Goal: Transaction & Acquisition: Obtain resource

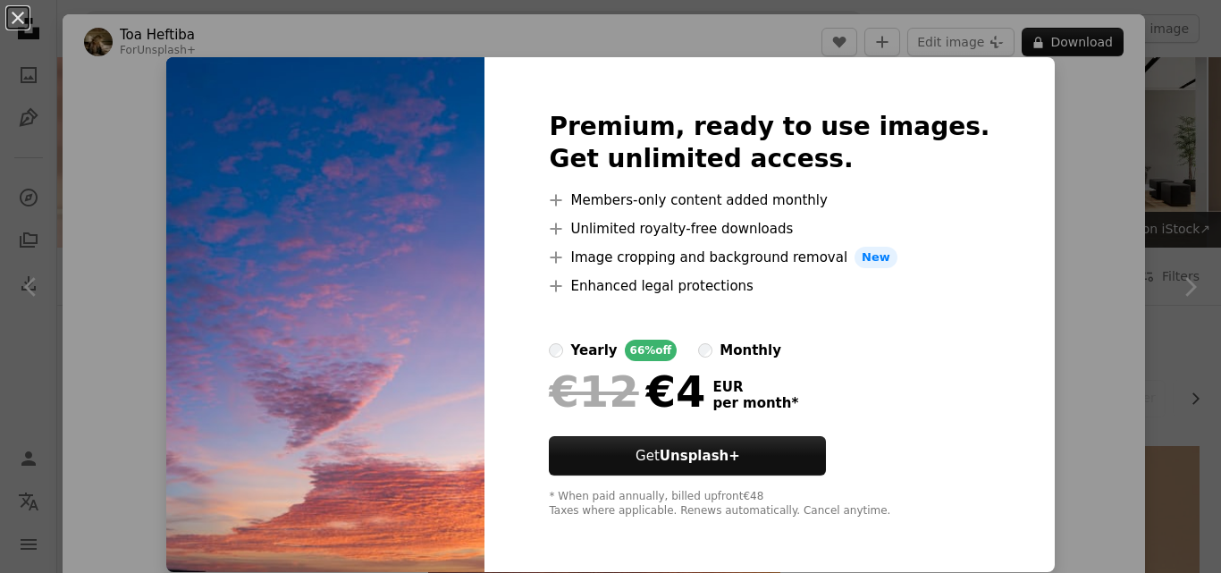
scroll to position [1509, 0]
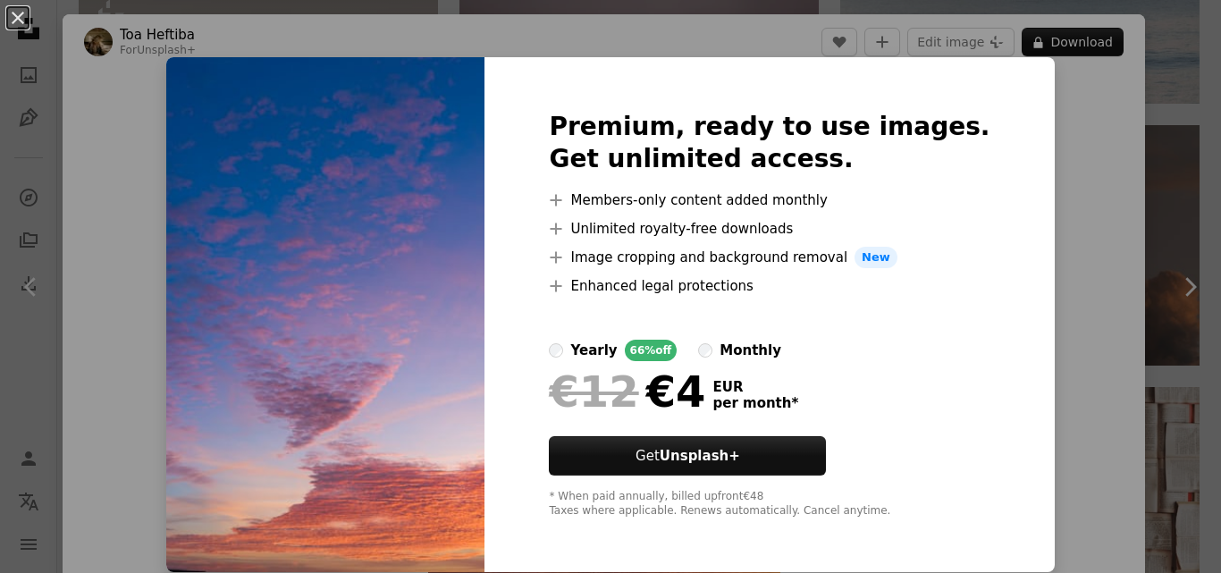
click at [451, 349] on img at bounding box center [325, 314] width 318 height 515
drag, startPoint x: 0, startPoint y: 0, endPoint x: 451, endPoint y: 349, distance: 570.3
click at [451, 349] on img at bounding box center [325, 314] width 318 height 515
drag, startPoint x: 1108, startPoint y: 272, endPoint x: 1116, endPoint y: 285, distance: 15.6
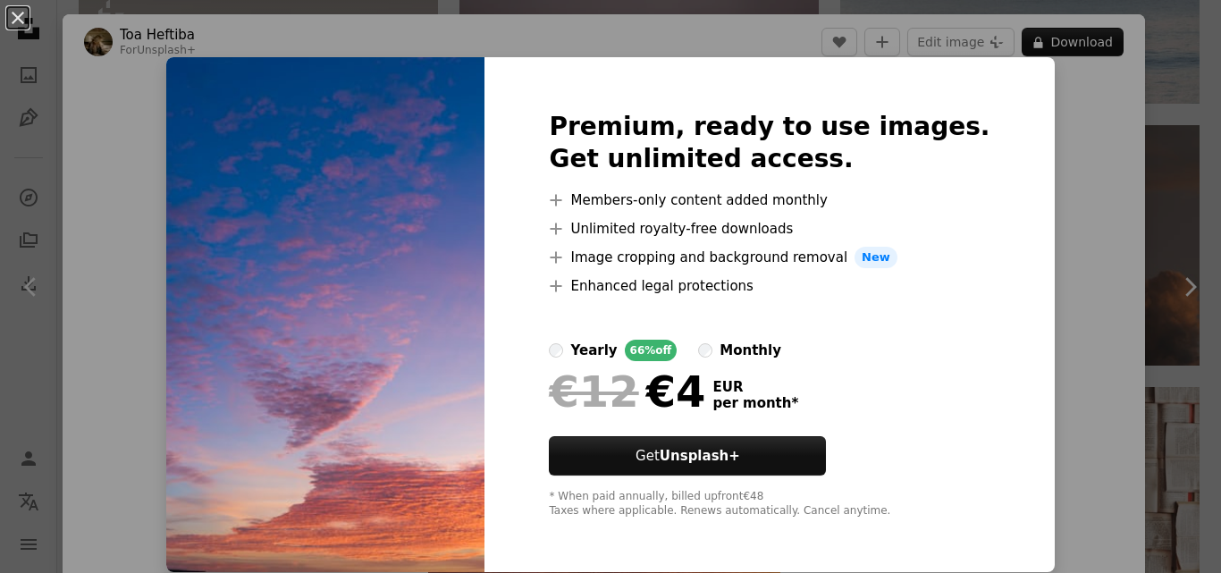
click at [1114, 281] on div "An X shape Premium, ready to use images. Get unlimited access. A plus sign Memb…" at bounding box center [610, 286] width 1221 height 573
click at [1116, 283] on div "Zoom in" at bounding box center [604, 338] width 1082 height 537
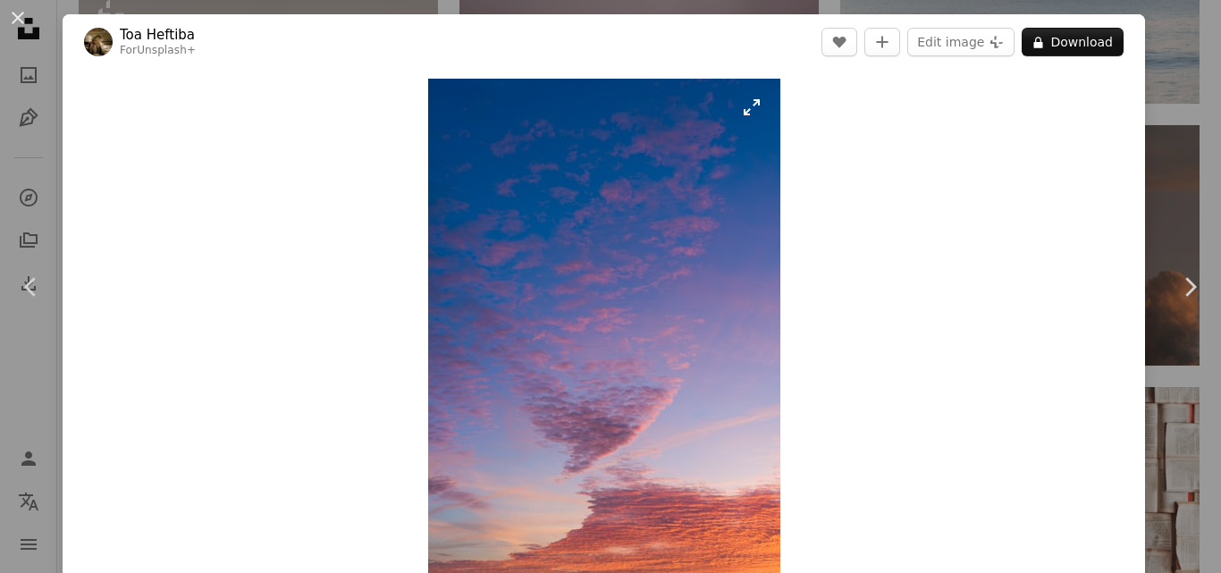
click at [752, 98] on img "Zoom in on this image" at bounding box center [604, 338] width 352 height 519
